Goal: Find specific page/section: Find specific page/section

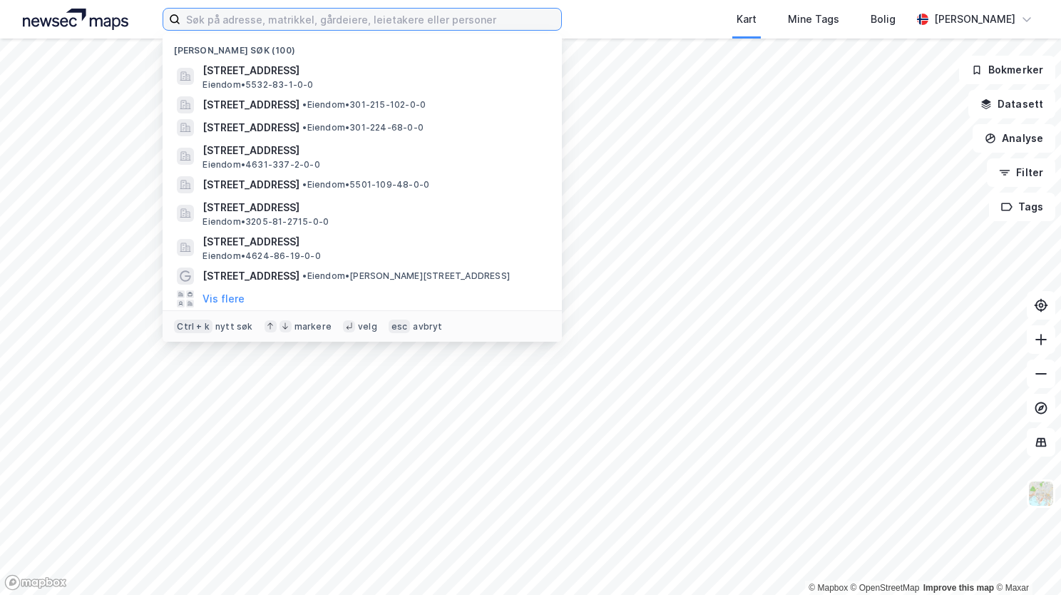
click at [409, 26] on input at bounding box center [370, 19] width 381 height 21
type input "b"
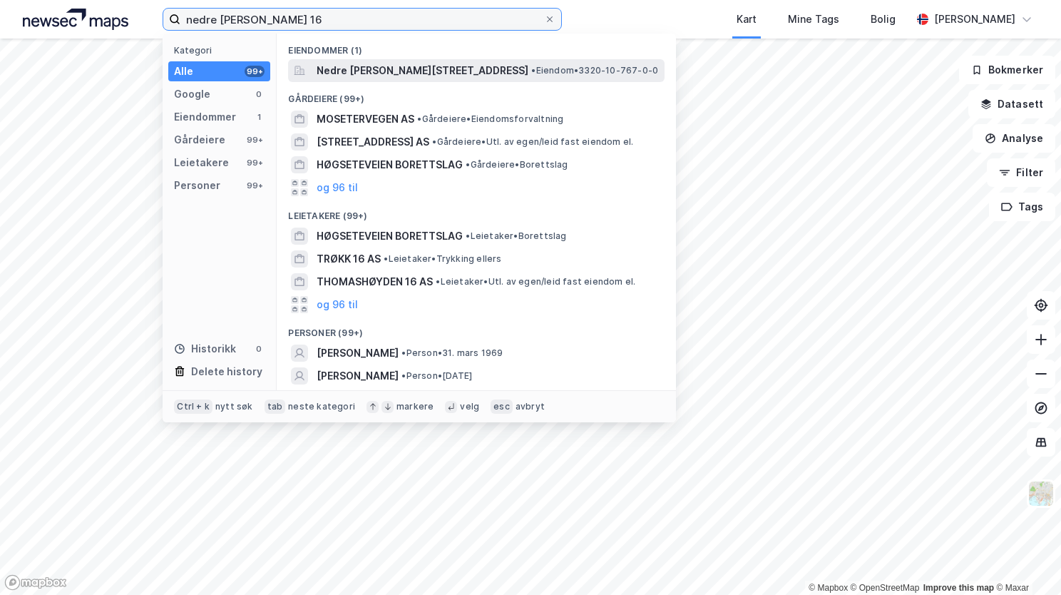
type input "nedre [PERSON_NAME] 16"
click at [405, 74] on span "Nedre [PERSON_NAME][STREET_ADDRESS]" at bounding box center [423, 70] width 212 height 17
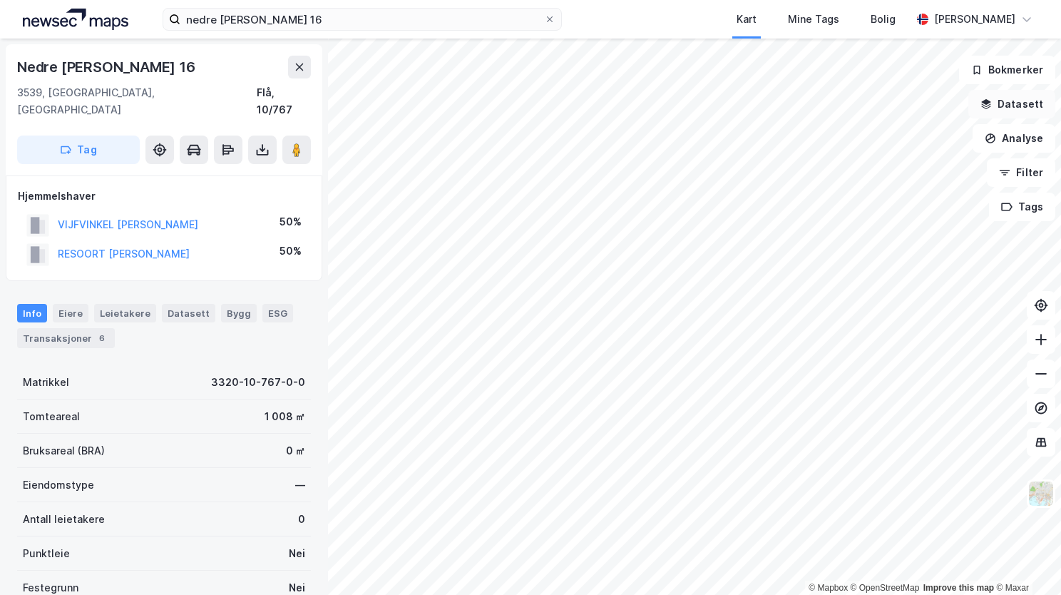
click at [995, 105] on button "Datasett" at bounding box center [1011, 104] width 87 height 29
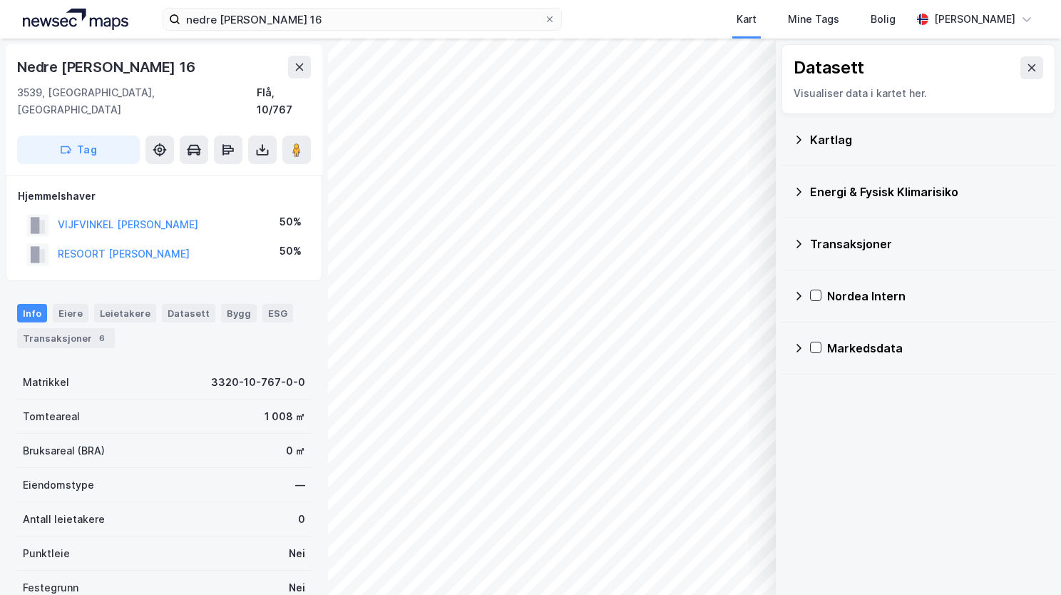
click at [800, 138] on icon at bounding box center [799, 139] width 5 height 8
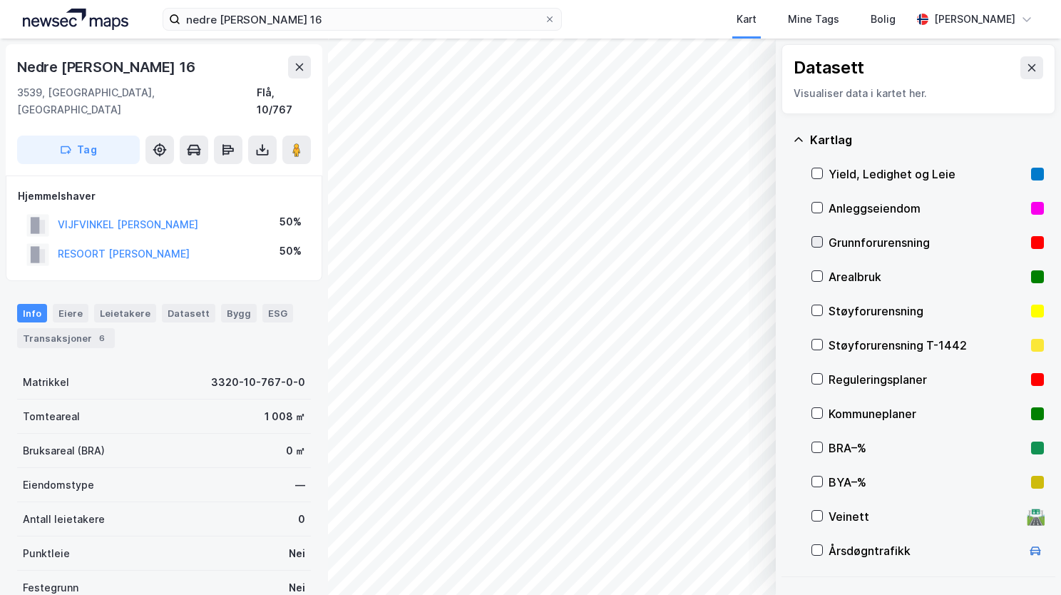
click at [817, 243] on icon at bounding box center [817, 242] width 10 height 10
click at [798, 138] on icon at bounding box center [798, 139] width 9 height 4
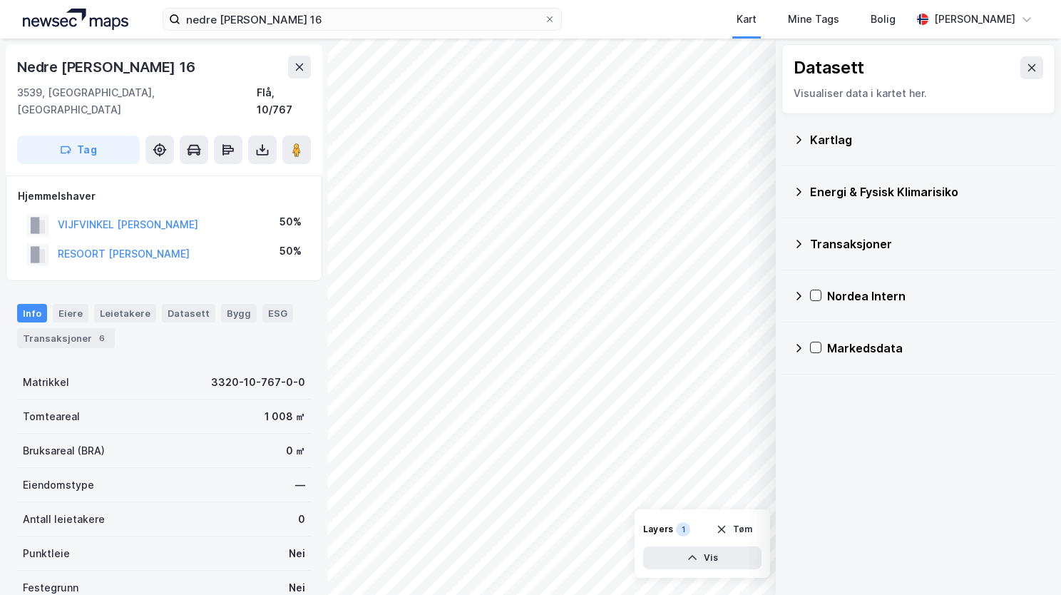
click at [799, 190] on icon at bounding box center [798, 191] width 11 height 11
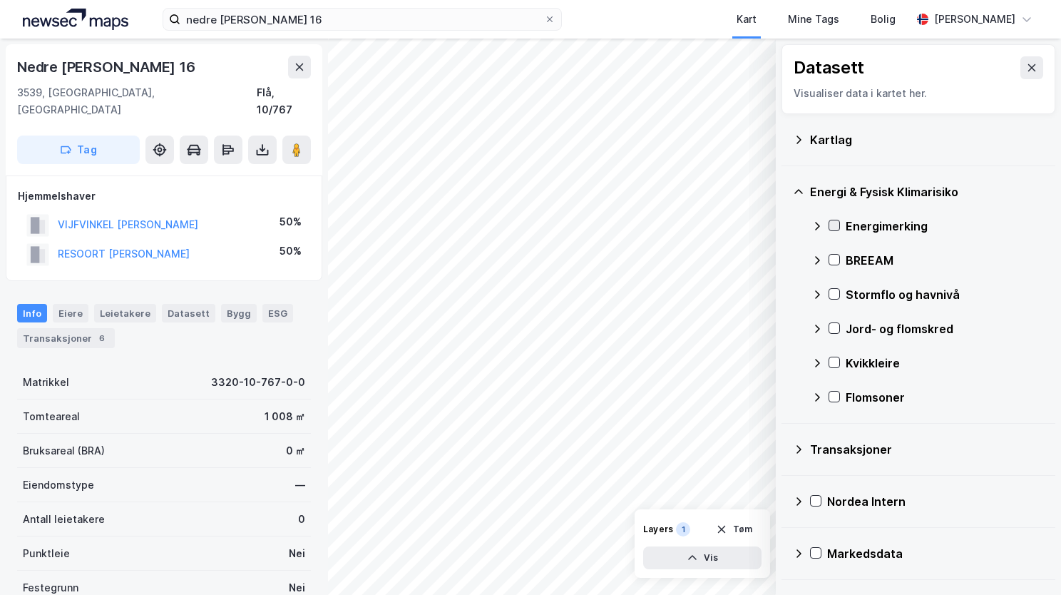
click at [836, 224] on icon at bounding box center [834, 225] width 10 height 10
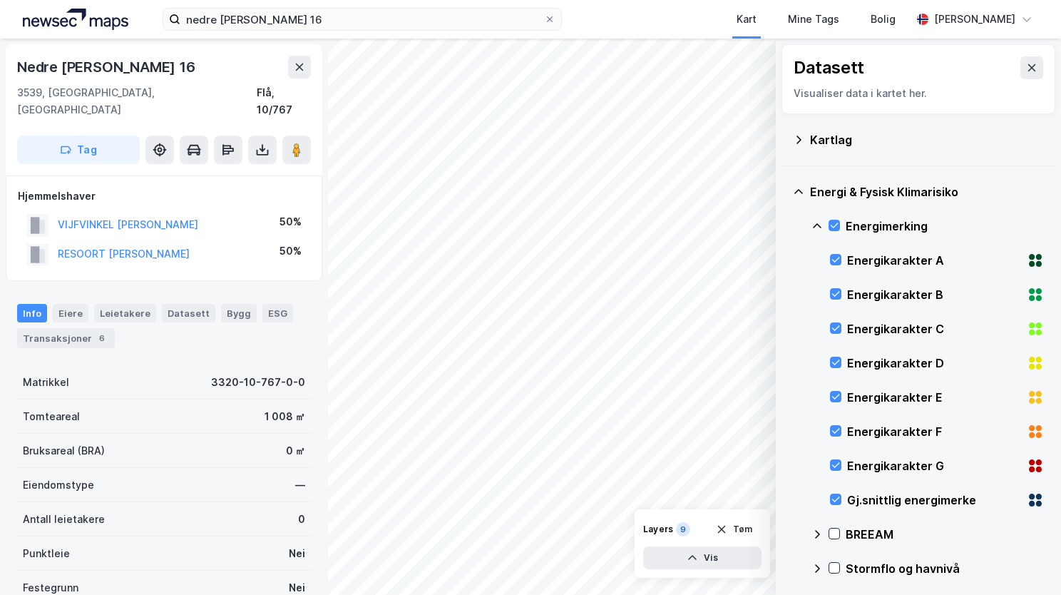
click at [815, 222] on icon at bounding box center [817, 225] width 11 height 11
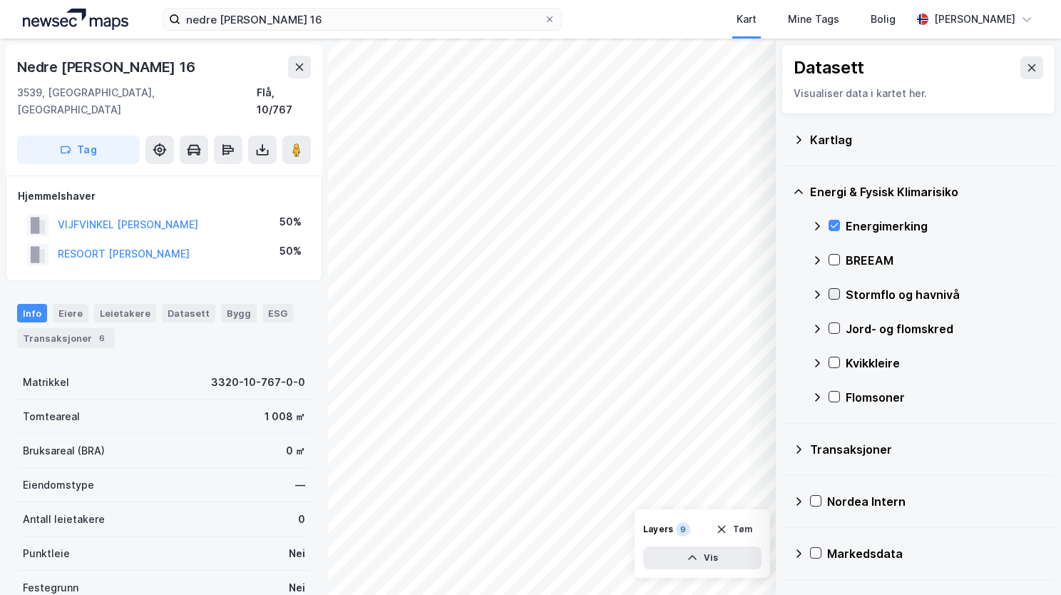
click at [835, 294] on icon at bounding box center [835, 294] width 8 height 5
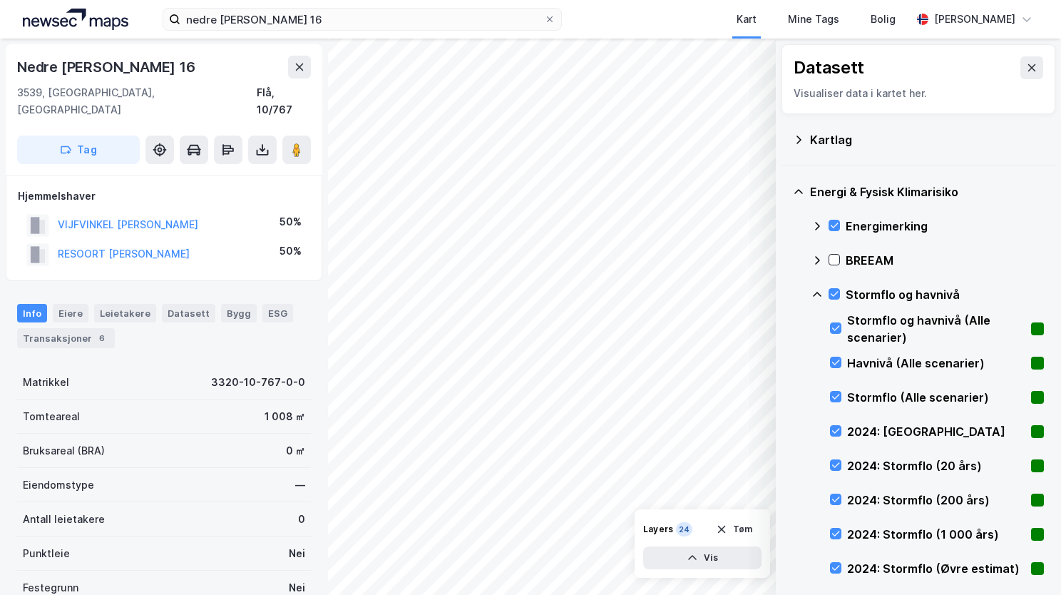
click at [815, 285] on div "Stormflo og havnivå" at bounding box center [928, 294] width 232 height 34
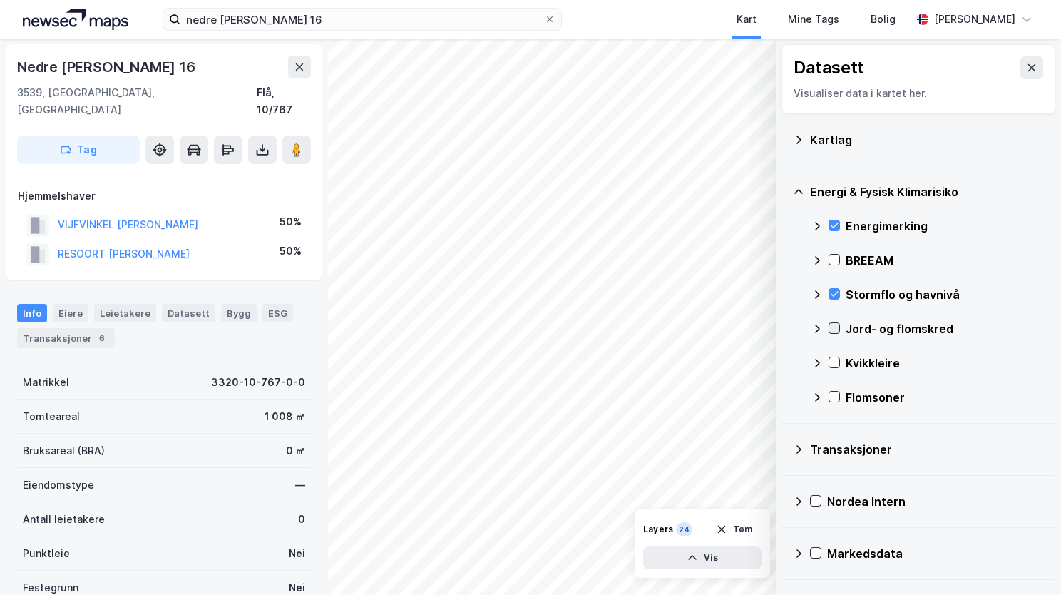
click at [834, 327] on icon at bounding box center [834, 328] width 10 height 10
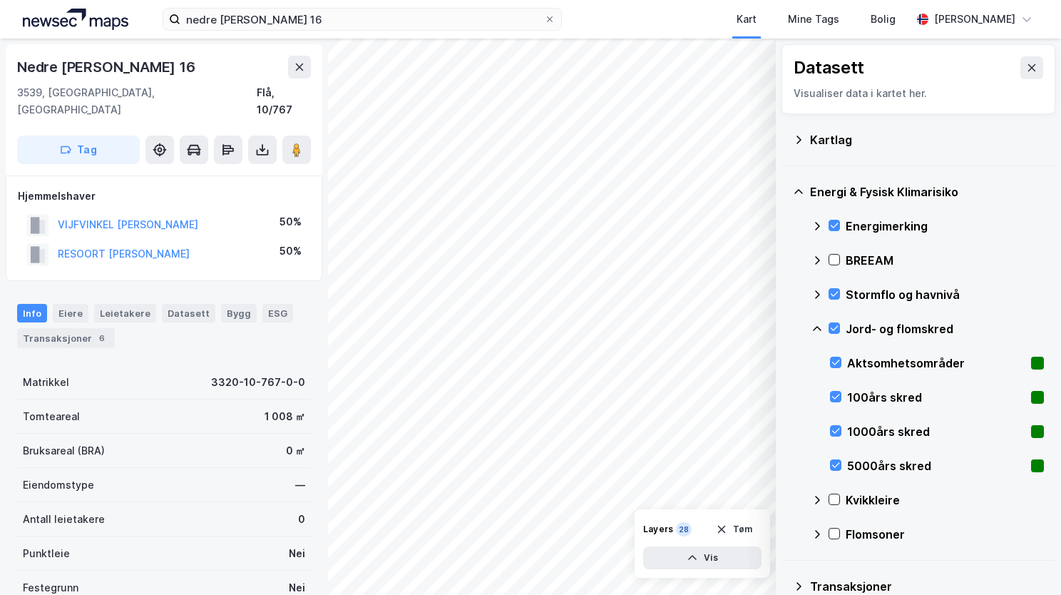
click at [818, 327] on icon at bounding box center [817, 328] width 9 height 5
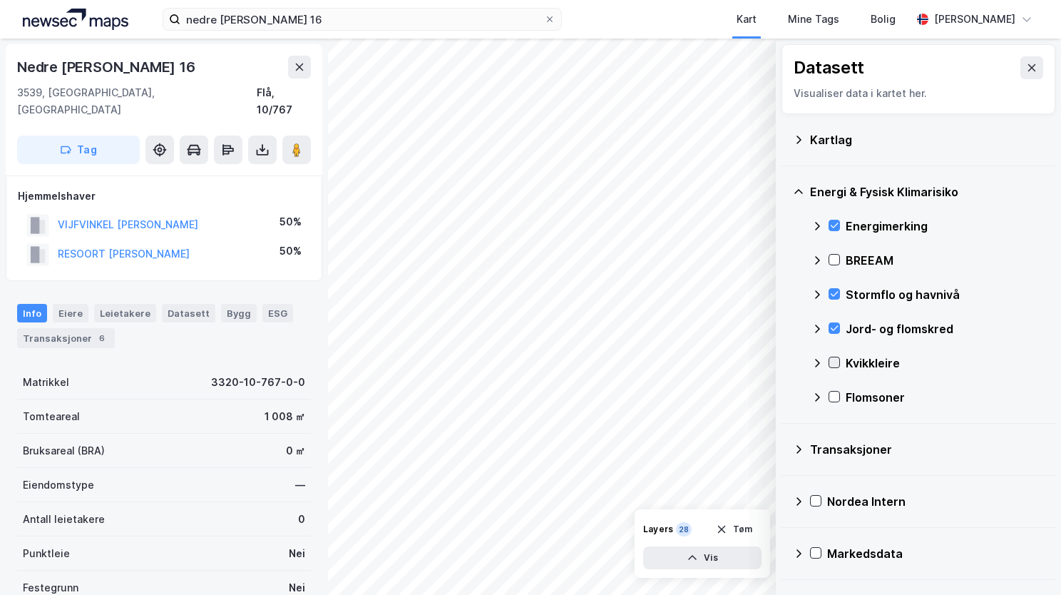
click at [833, 364] on icon at bounding box center [835, 362] width 8 height 5
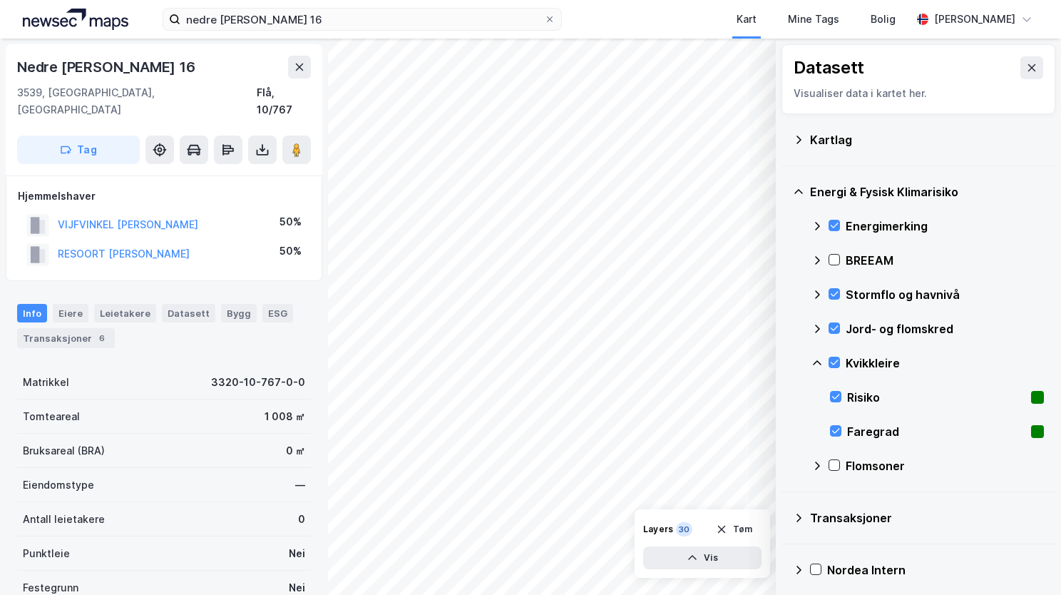
click at [815, 357] on icon at bounding box center [817, 362] width 11 height 11
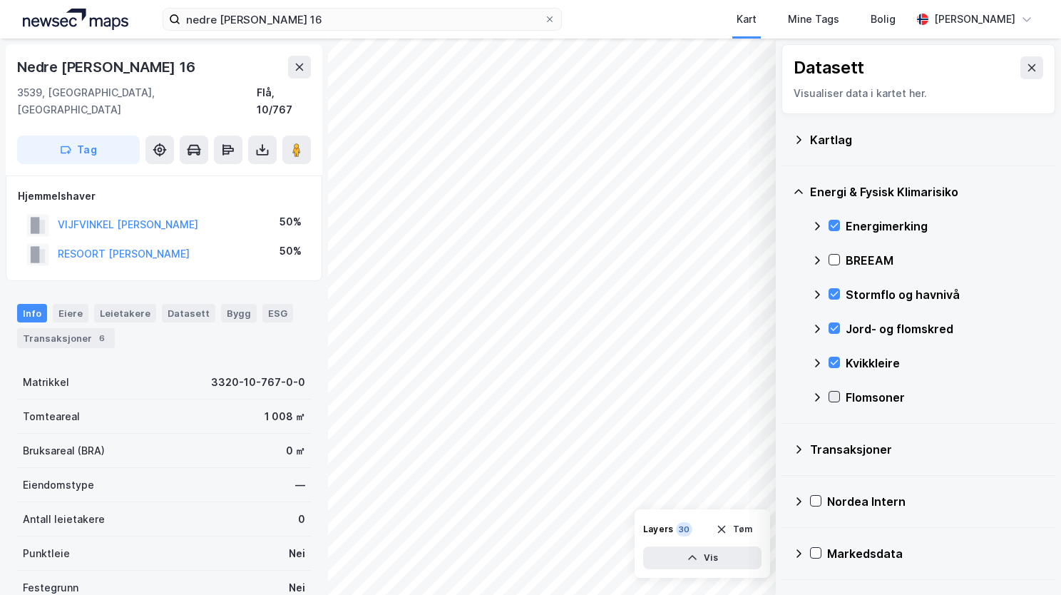
click at [839, 398] on div at bounding box center [834, 396] width 11 height 11
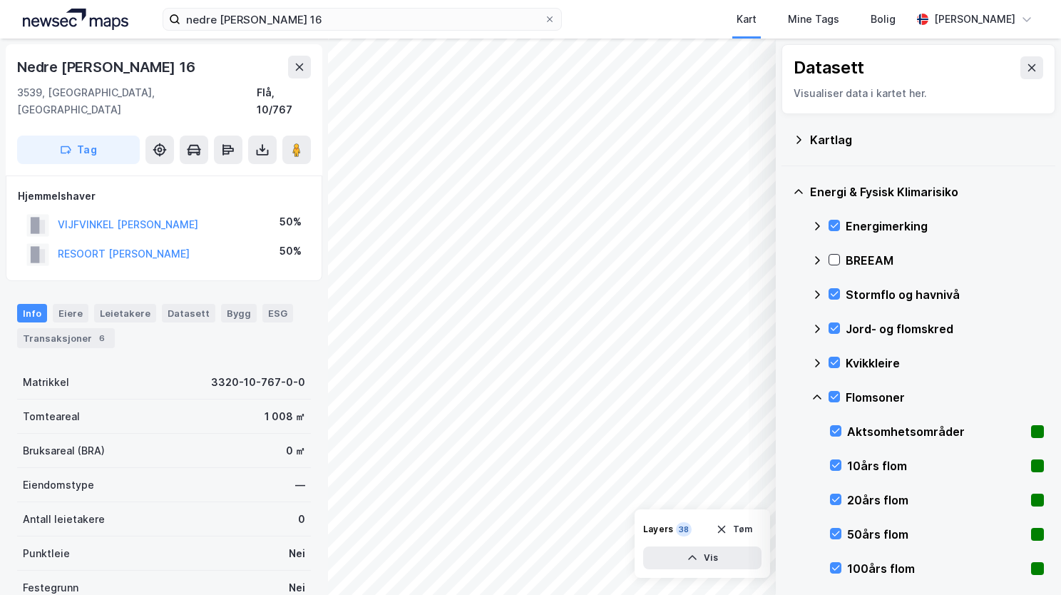
click at [817, 392] on icon at bounding box center [817, 396] width 11 height 11
